Goal: Transaction & Acquisition: Obtain resource

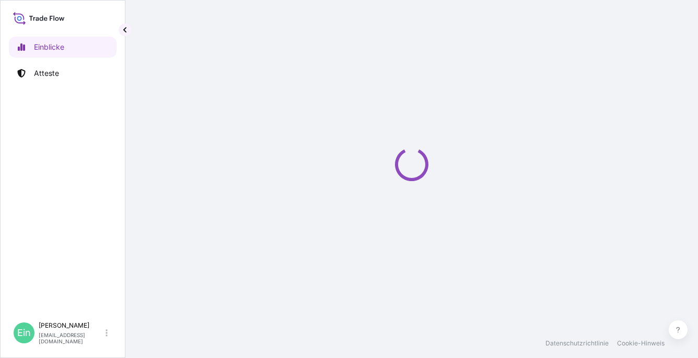
select select "2025"
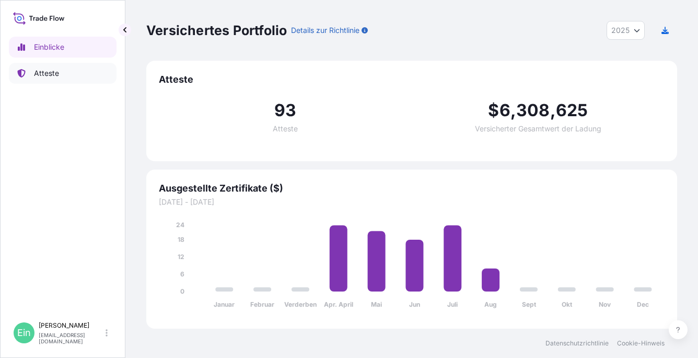
click at [45, 70] on p "Atteste" at bounding box center [46, 73] width 25 height 10
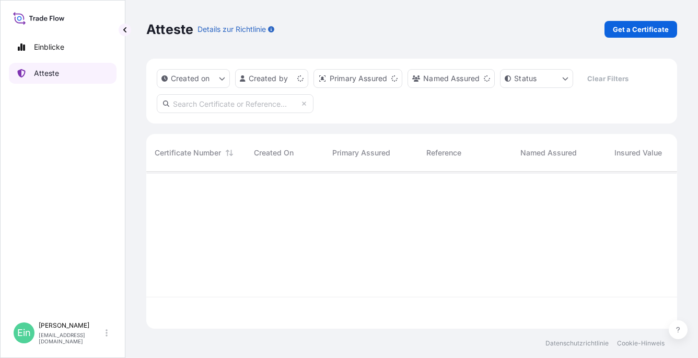
scroll to position [155, 523]
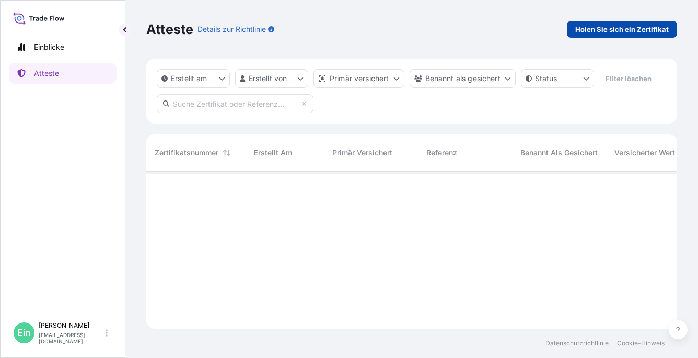
click at [616, 29] on p "Holen Sie sich ein Zertifikat" at bounding box center [622, 29] width 94 height 10
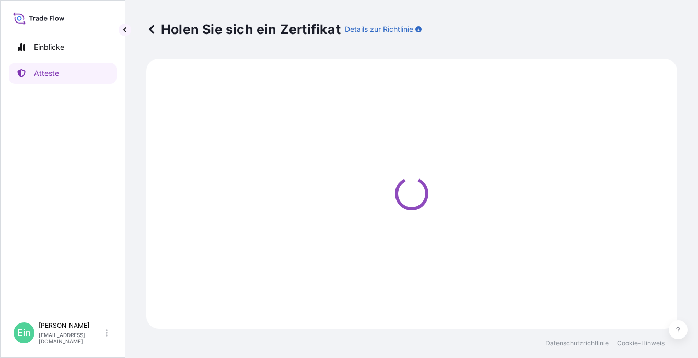
select select "Ocean Vessel"
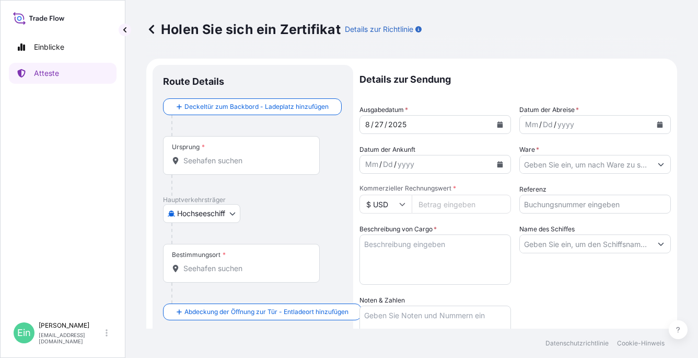
click at [212, 144] on div "Ursprung *" at bounding box center [241, 155] width 157 height 39
click at [212, 155] on input "Ursprung *" at bounding box center [244, 160] width 123 height 10
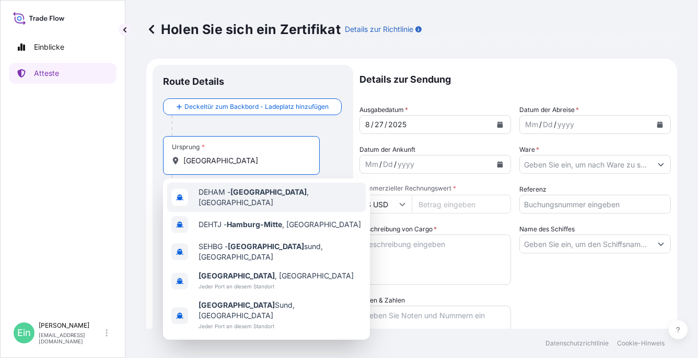
click at [266, 194] on span "DEHAM - [GEOGRAPHIC_DATA] , [GEOGRAPHIC_DATA]" at bounding box center [280, 197] width 163 height 21
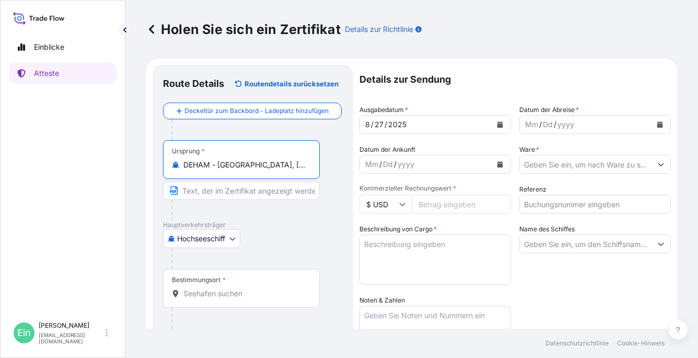
type input "DEHAM - [GEOGRAPHIC_DATA], [GEOGRAPHIC_DATA]"
click at [204, 276] on font "Bestimmungsort" at bounding box center [196, 279] width 49 height 8
click at [204, 288] on input "Bestimmungsort *" at bounding box center [244, 293] width 123 height 10
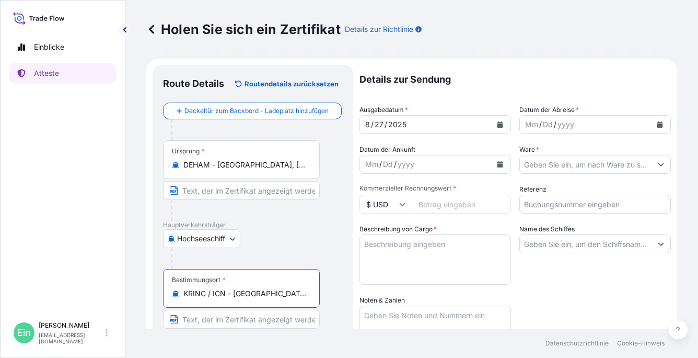
type input "KRINC / ICN - [GEOGRAPHIC_DATA], [GEOGRAPHIC_DATA], [GEOGRAPHIC_DATA]"
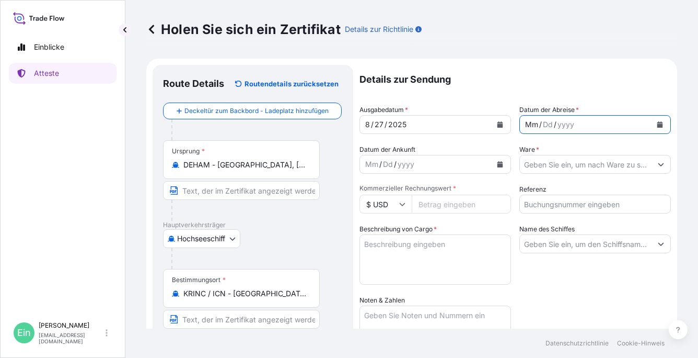
click at [614, 125] on div "Mm / Dd / yyyy" at bounding box center [586, 124] width 132 height 19
click at [656, 123] on button "Kalender" at bounding box center [660, 124] width 17 height 17
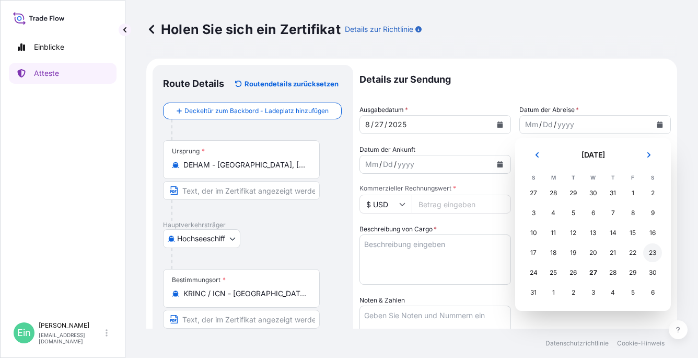
click at [654, 253] on div "23" at bounding box center [652, 252] width 19 height 19
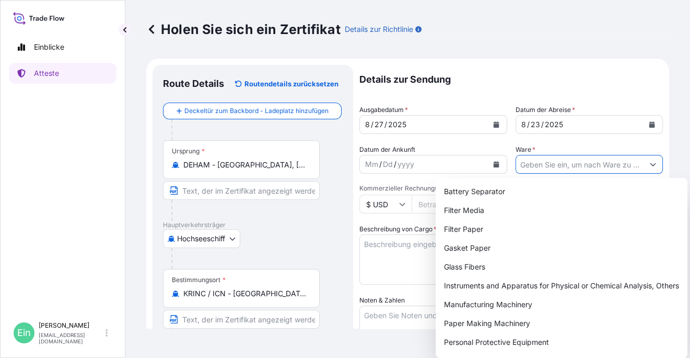
click at [527, 166] on input "Ware *" at bounding box center [580, 164] width 128 height 19
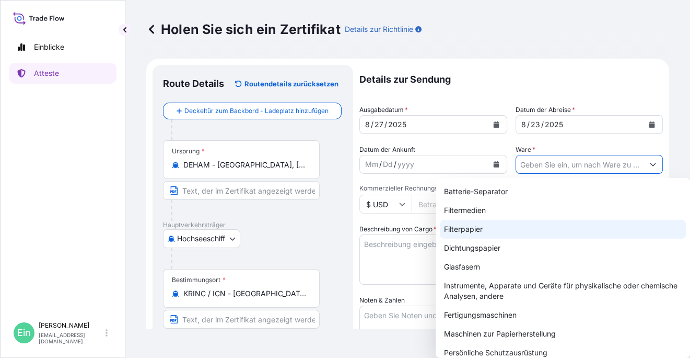
click at [468, 227] on div "Filterpapier" at bounding box center [563, 229] width 246 height 19
type input "Filter Paper"
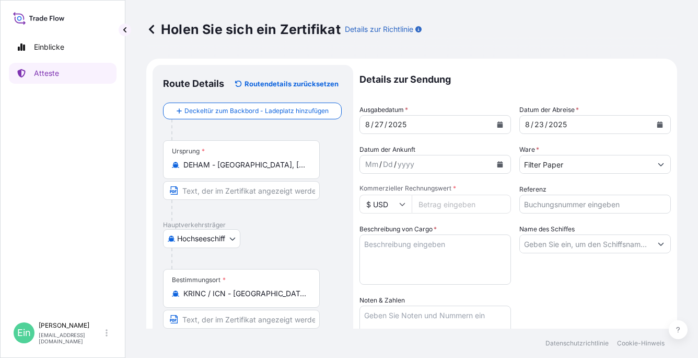
click at [401, 205] on icon at bounding box center [402, 204] width 6 height 6
click at [387, 232] on div "€ EUR" at bounding box center [386, 233] width 44 height 20
type input "€ EUR"
click at [434, 204] on input "Kommerzieller Rechnungswert *" at bounding box center [461, 203] width 99 height 19
type input "48170.70"
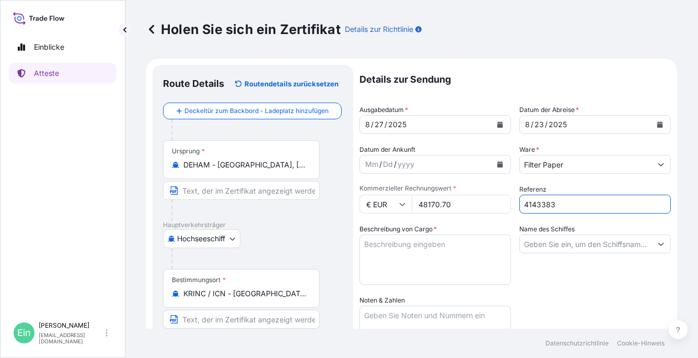
type input "4143383"
paste textarea "169658"
paste textarea "140 SINGLE-REELS - PACKED ON 43 PALLETS PACKED IN 40FT HC CONTAINER NO.: EMCU 8…"
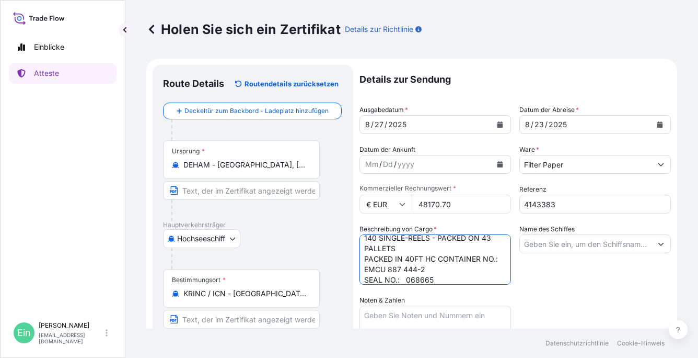
scroll to position [21, 0]
type textarea "Filter Paper in Reels impregnated 140 SINGLE-REELS - PACKED ON 43 PALLETS PACKE…"
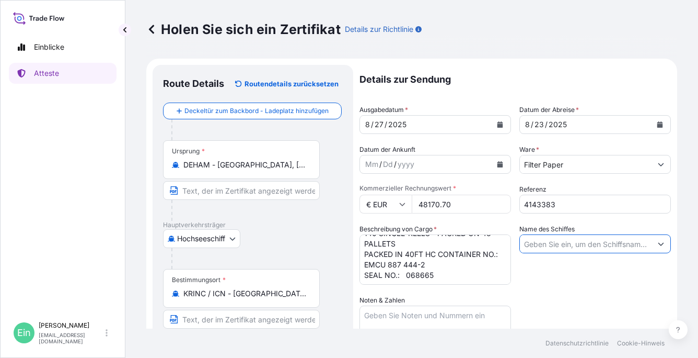
click at [551, 244] on input "Name des Schiffes" at bounding box center [586, 243] width 132 height 19
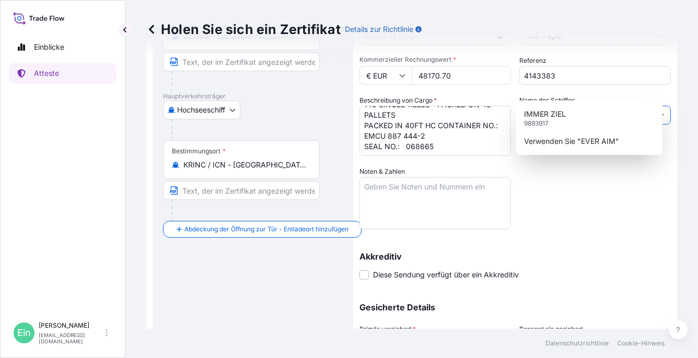
scroll to position [157, 0]
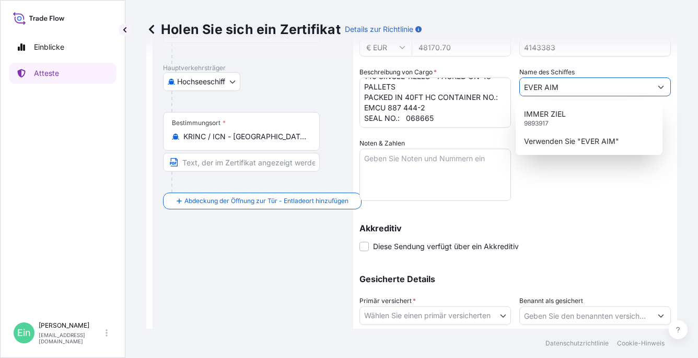
type input "EVER AIM"
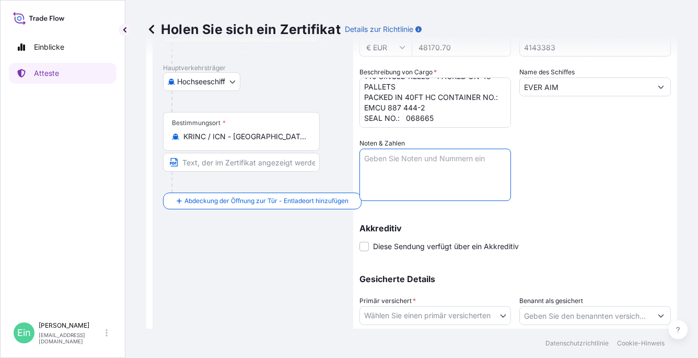
click at [386, 159] on textarea "Noten & Zahlen" at bounding box center [436, 174] width 152 height 52
click at [377, 163] on textarea "Noten & Zahlen" at bounding box center [436, 174] width 152 height 52
paste textarea "Marks: TERRY CORPORATION P/O FG-2507022 INCHEON SEAPORT [GEOGRAPHIC_DATA]"
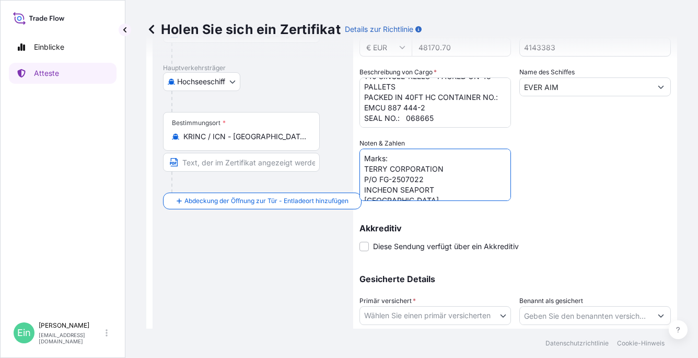
scroll to position [4, 0]
drag, startPoint x: 412, startPoint y: 175, endPoint x: 354, endPoint y: 180, distance: 58.3
click at [354, 180] on form "Route Details Routendetails zurücksetzen Deckeltür zum Backbord - [GEOGRAPHIC_D…" at bounding box center [411, 152] width 531 height 500
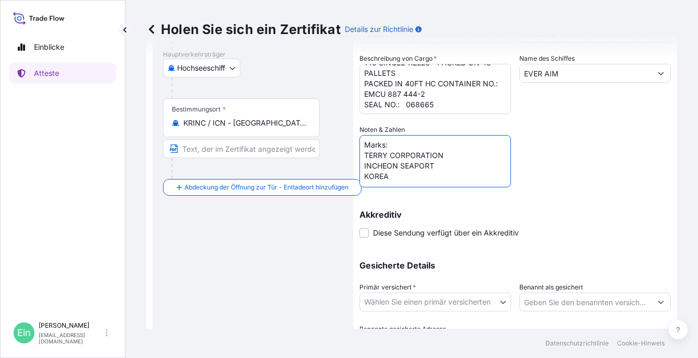
scroll to position [230, 0]
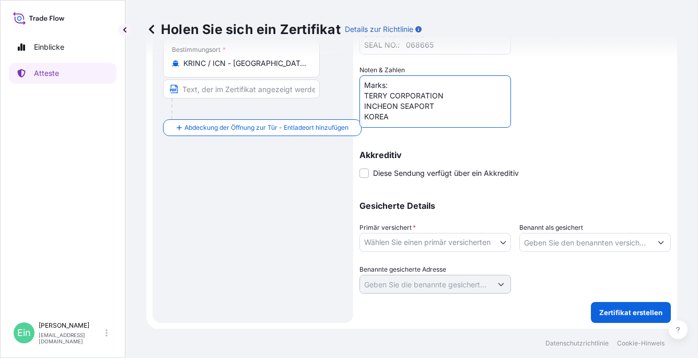
type textarea "Marks: TERRY CORPORATION INCHEON SEAPORT KOREA"
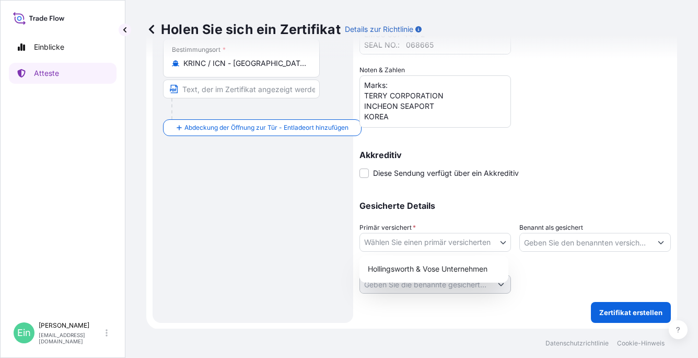
click at [497, 243] on body "Einblicke Atteste Ein [PERSON_NAME] [EMAIL_ADDRESS][DOMAIN_NAME] Holen Sie sich…" at bounding box center [349, 179] width 698 height 358
click at [447, 261] on div "Hollingsworth & Vose Unternehmen" at bounding box center [434, 268] width 141 height 19
select select "31506"
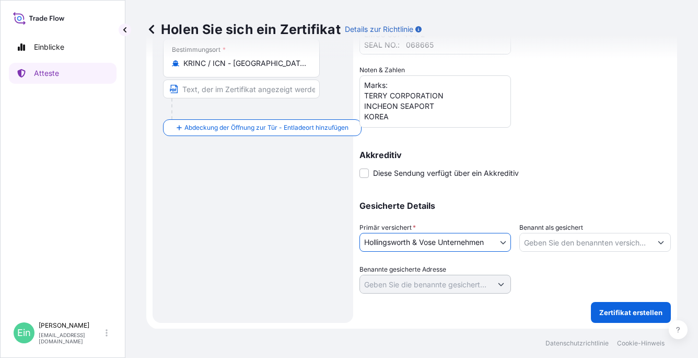
click at [616, 240] on input "Benannt als gesichert" at bounding box center [586, 242] width 132 height 19
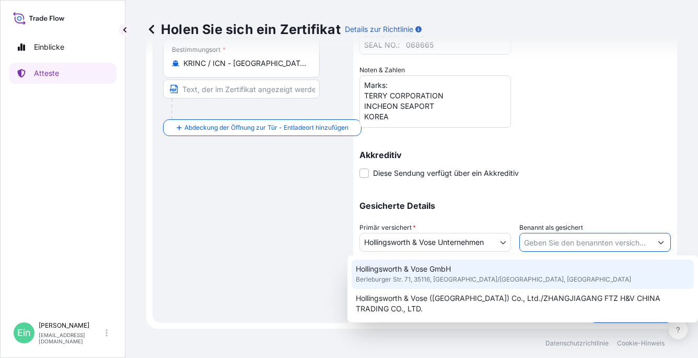
click at [452, 276] on span "Berleburger Str. 71, 35116, [GEOGRAPHIC_DATA]/[GEOGRAPHIC_DATA], [GEOGRAPHIC_DA…" at bounding box center [493, 279] width 275 height 10
type input "Hollingsworth & Vose GmbH"
type input "Berleburger Str. 71"
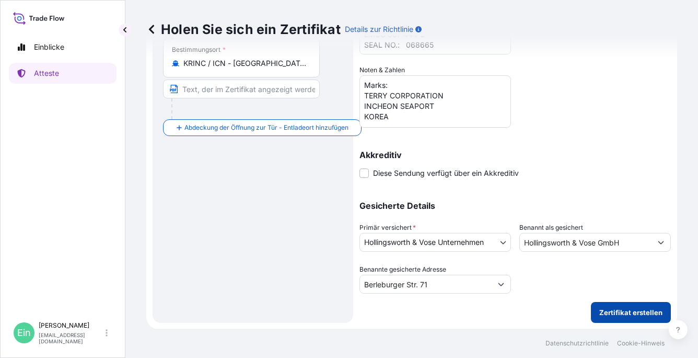
click at [610, 309] on p "Zertifikat erstellen" at bounding box center [630, 312] width 63 height 10
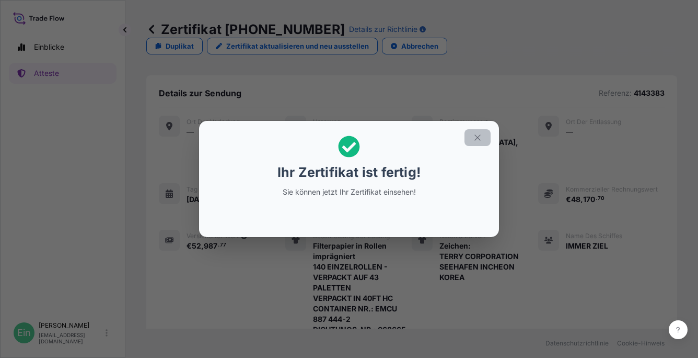
click at [481, 134] on icon "button" at bounding box center [477, 137] width 9 height 9
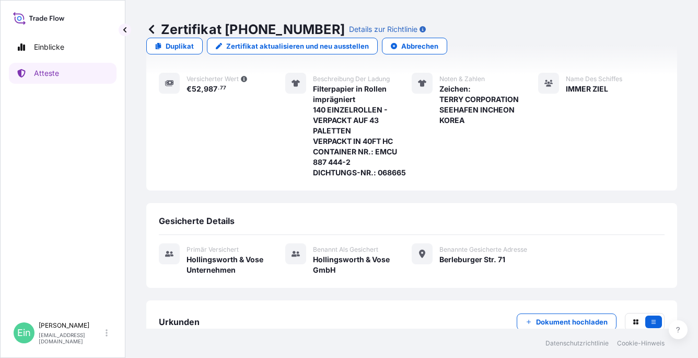
scroll to position [203, 0]
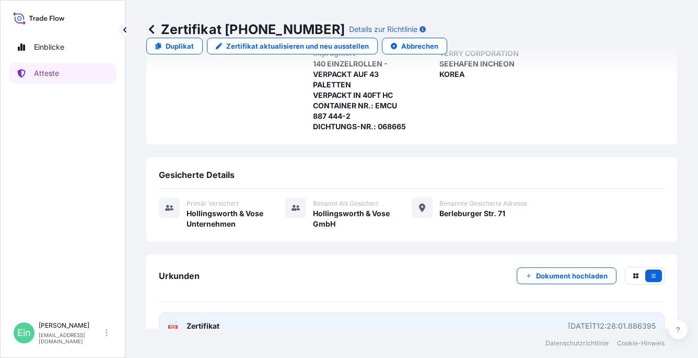
click at [176, 320] on icon at bounding box center [173, 325] width 9 height 10
